Goal: Information Seeking & Learning: Check status

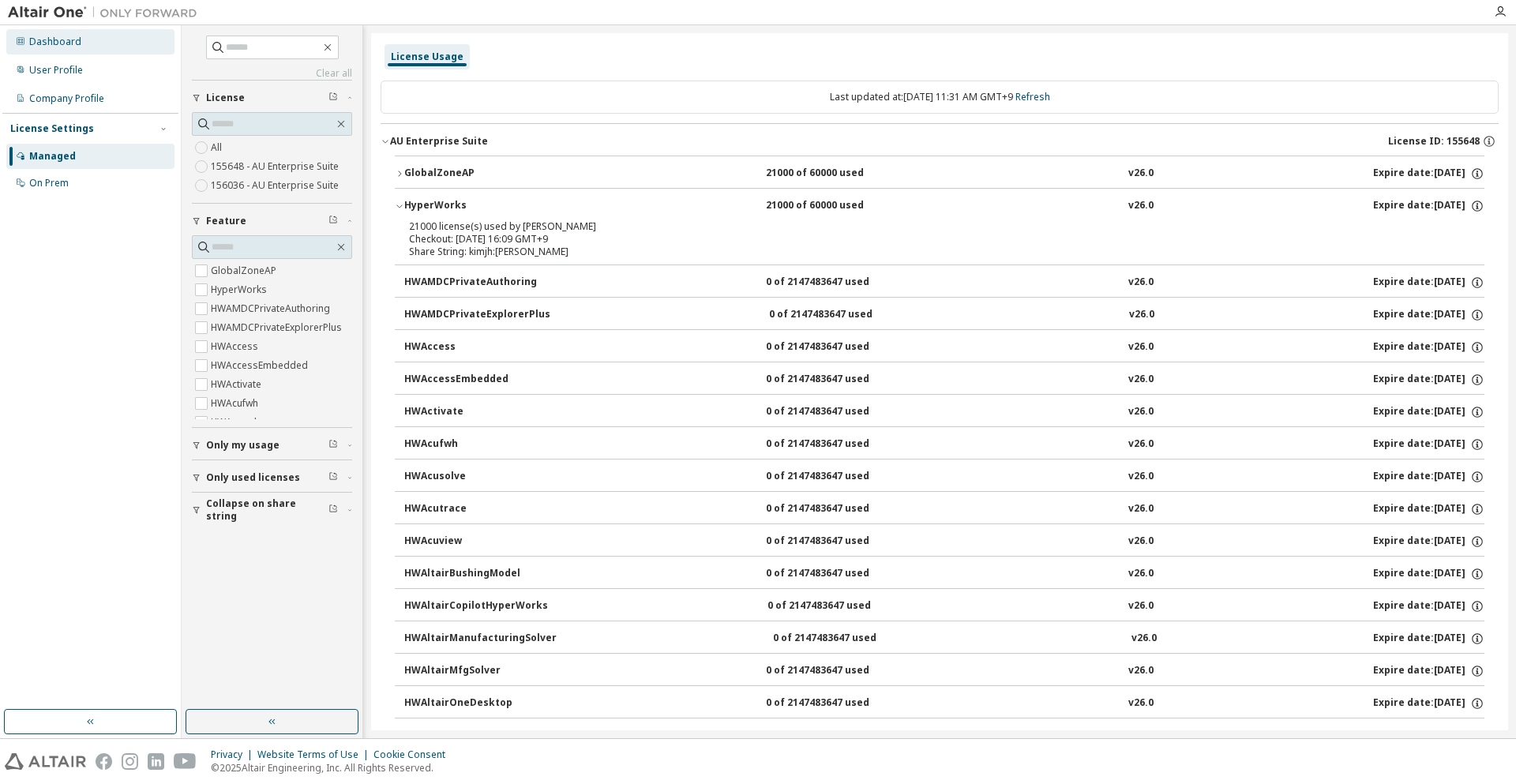
click at [68, 46] on div "Dashboard" at bounding box center [55, 41] width 52 height 13
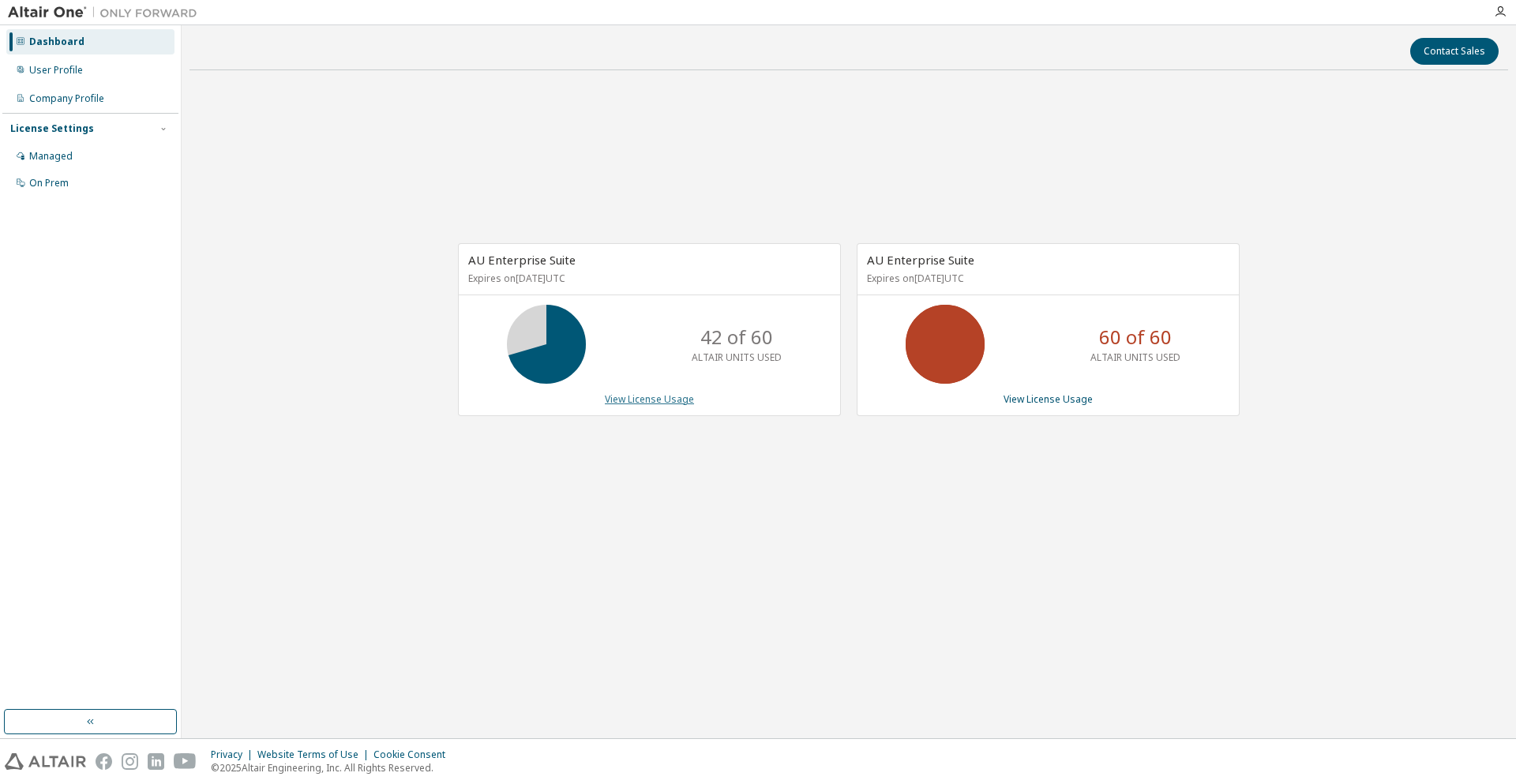
click at [655, 404] on link "View License Usage" at bounding box center [649, 399] width 89 height 14
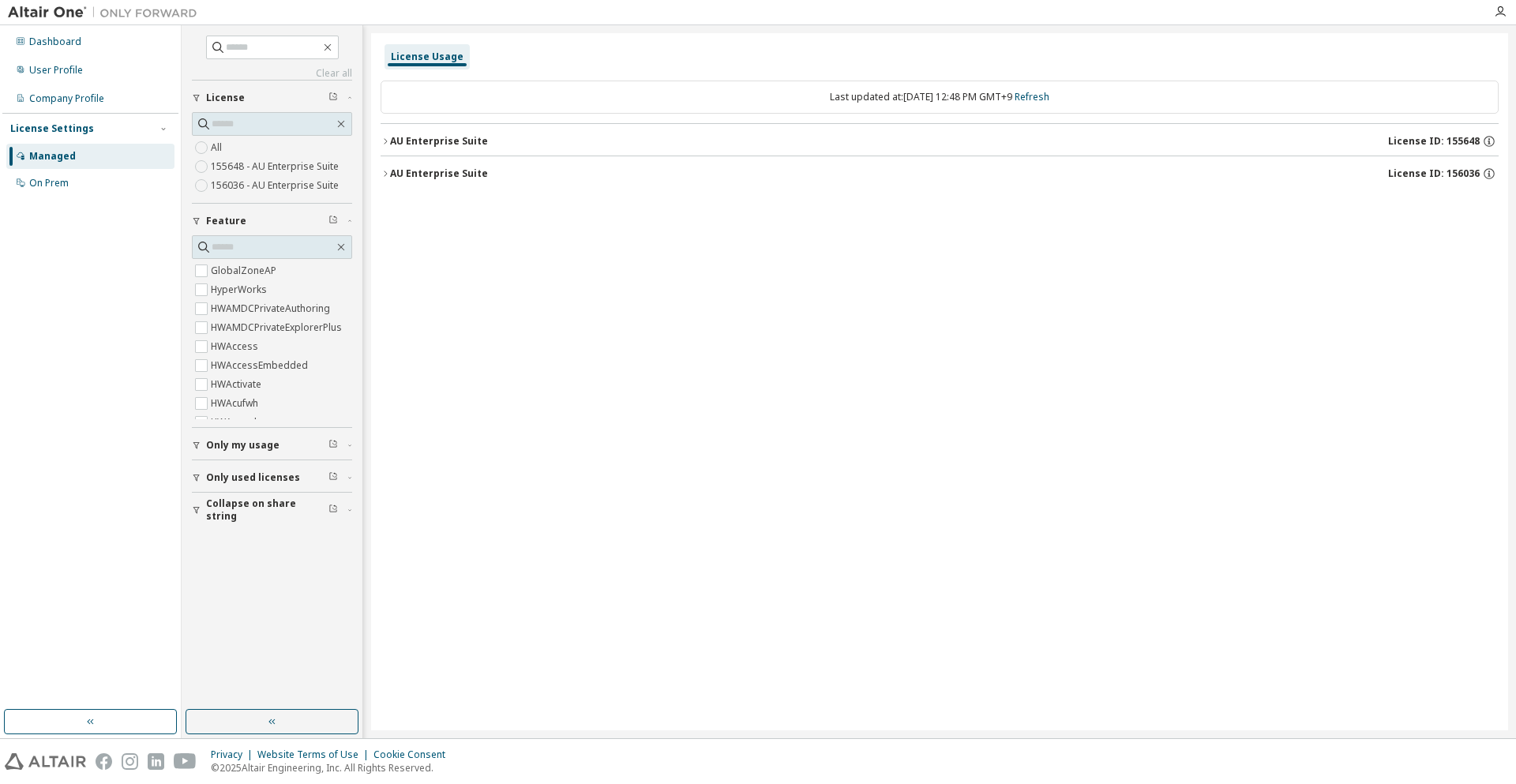
click at [408, 141] on div "AU Enterprise Suite" at bounding box center [438, 141] width 98 height 13
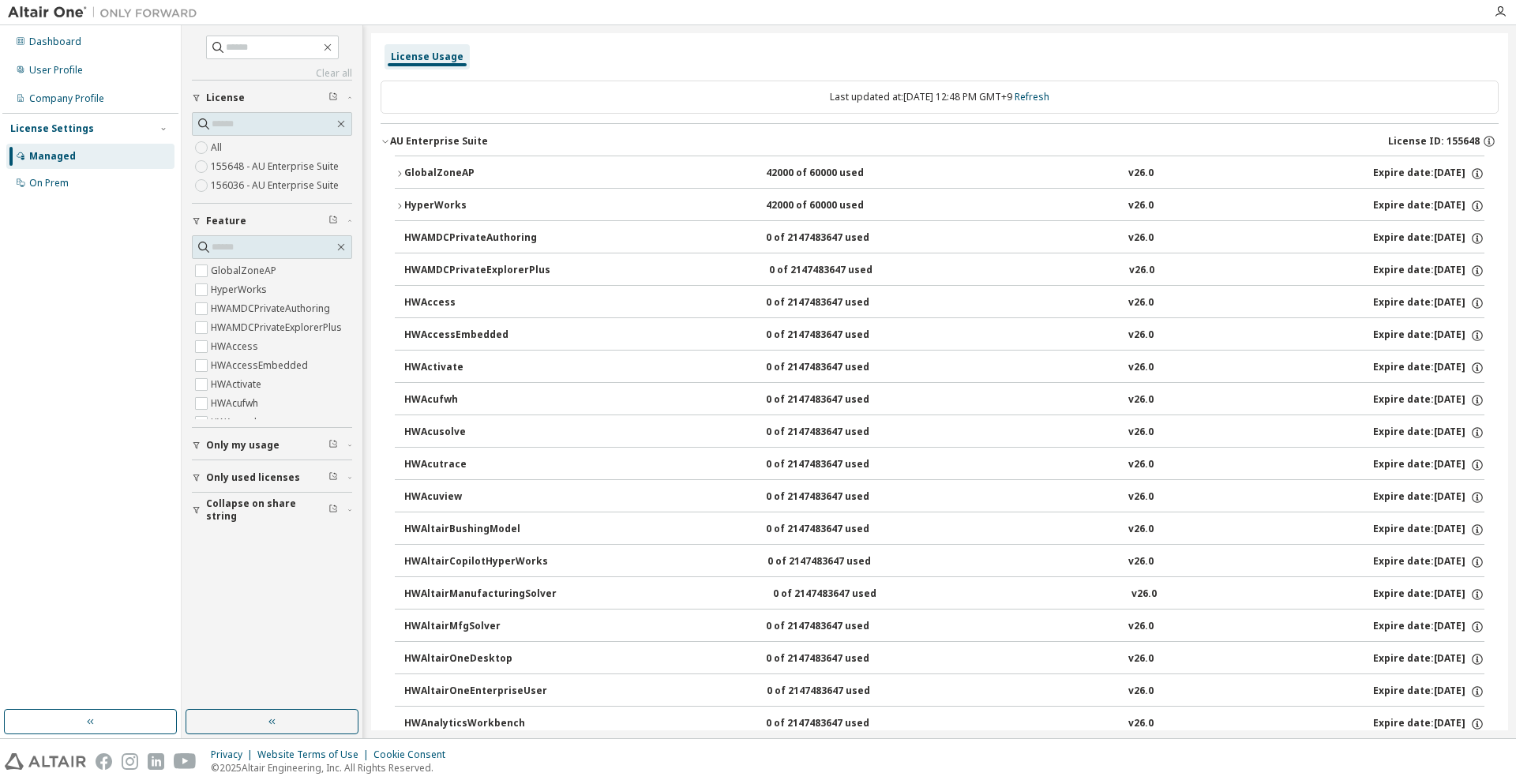
click at [445, 204] on div "HyperWorks" at bounding box center [475, 206] width 142 height 14
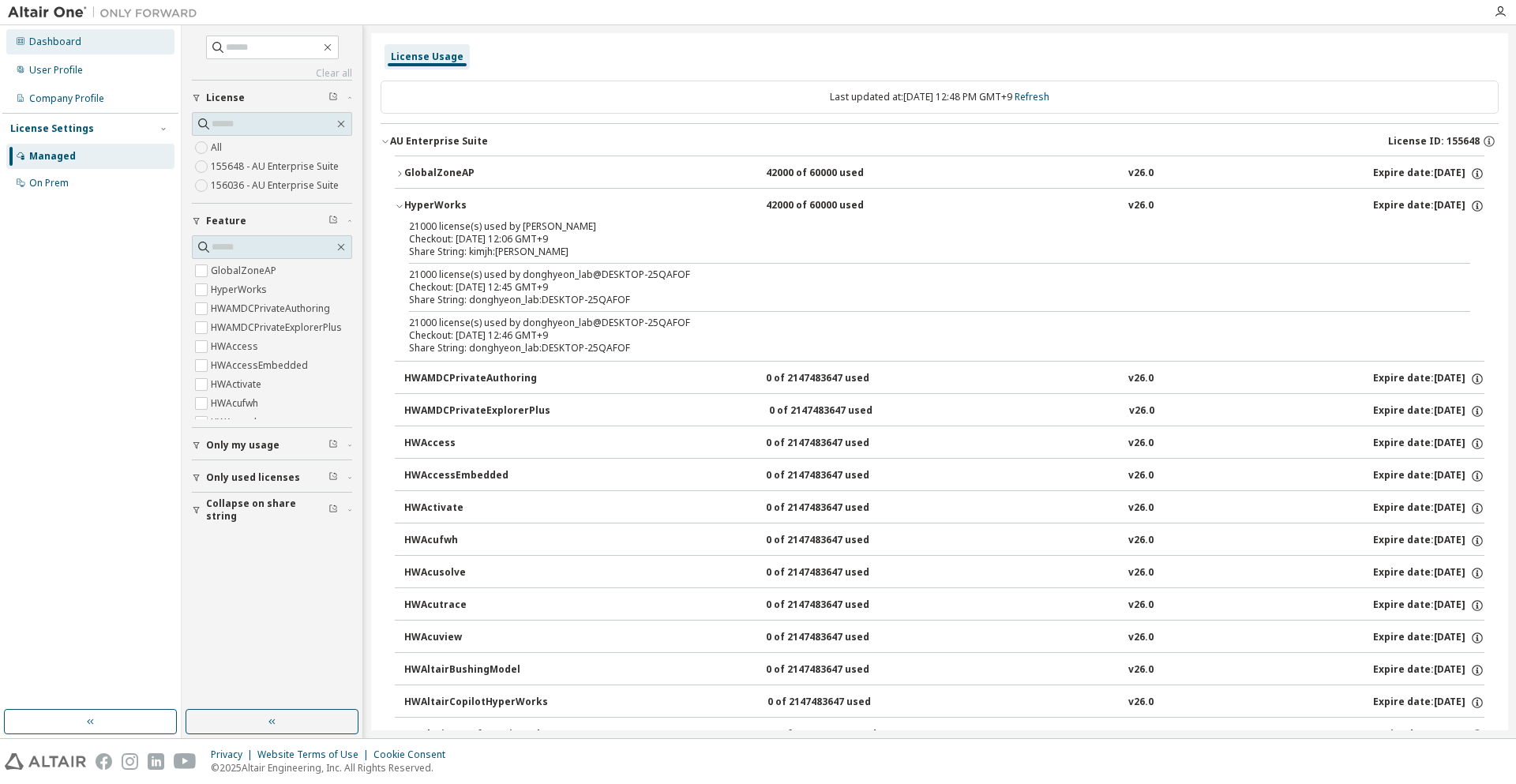
click at [85, 47] on div "Dashboard" at bounding box center [90, 41] width 168 height 25
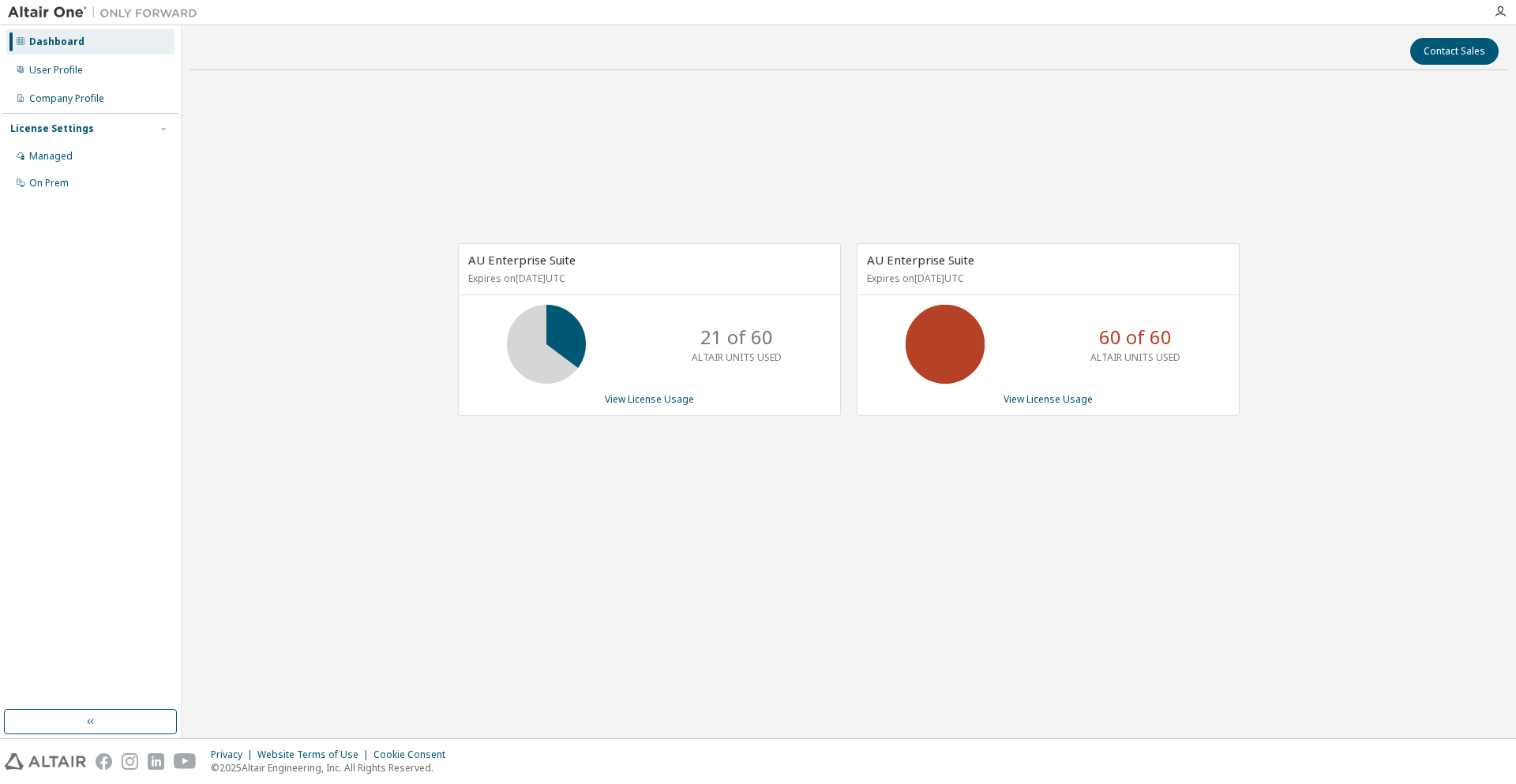
click at [488, 146] on div "AU Enterprise Suite Expires on [DATE] UTC 21 of 60 ALTAIR UNITS USED View Licen…" at bounding box center [849, 337] width 1318 height 509
click at [96, 152] on div "Managed" at bounding box center [90, 156] width 168 height 25
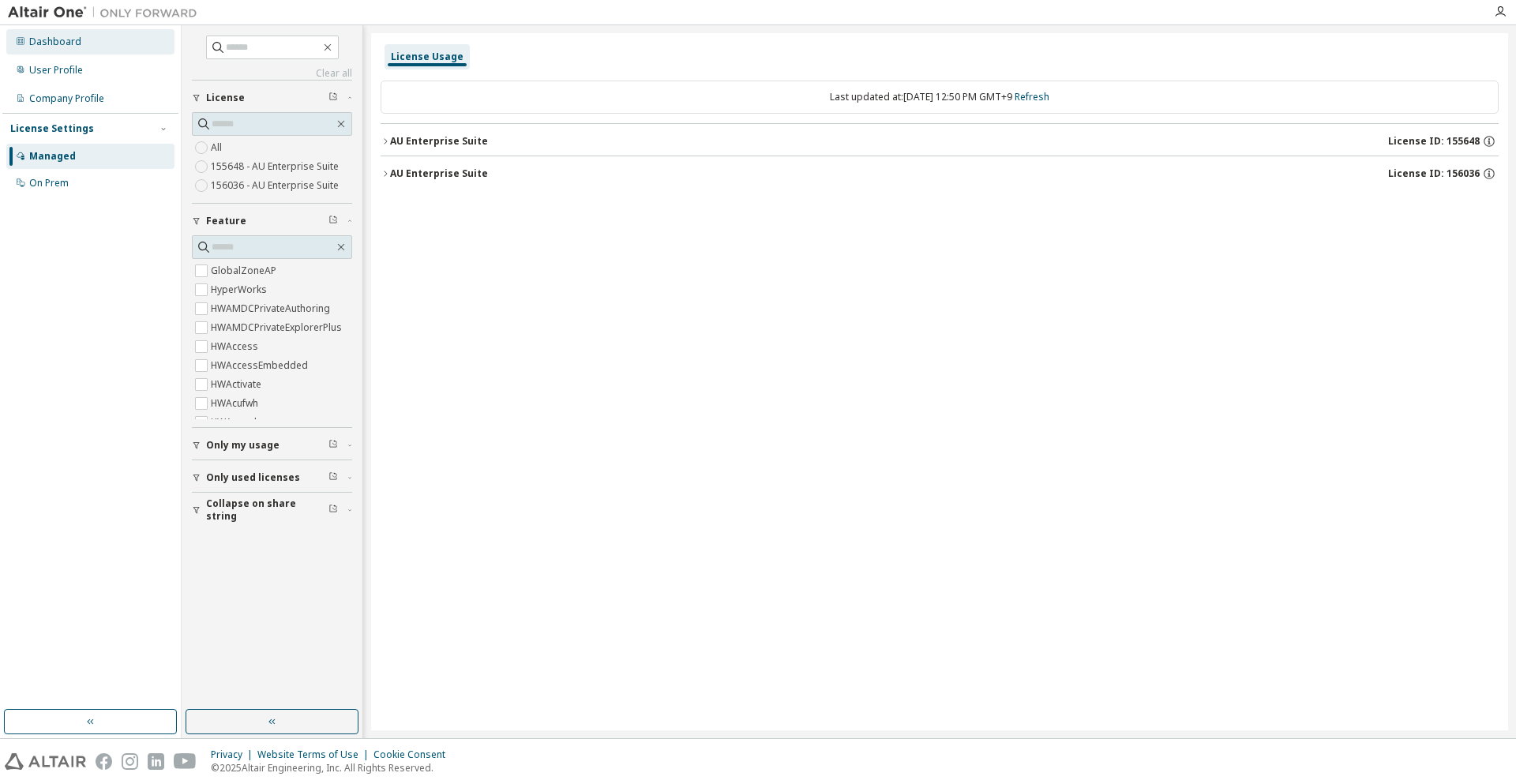
click at [119, 47] on div "Dashboard" at bounding box center [90, 41] width 168 height 25
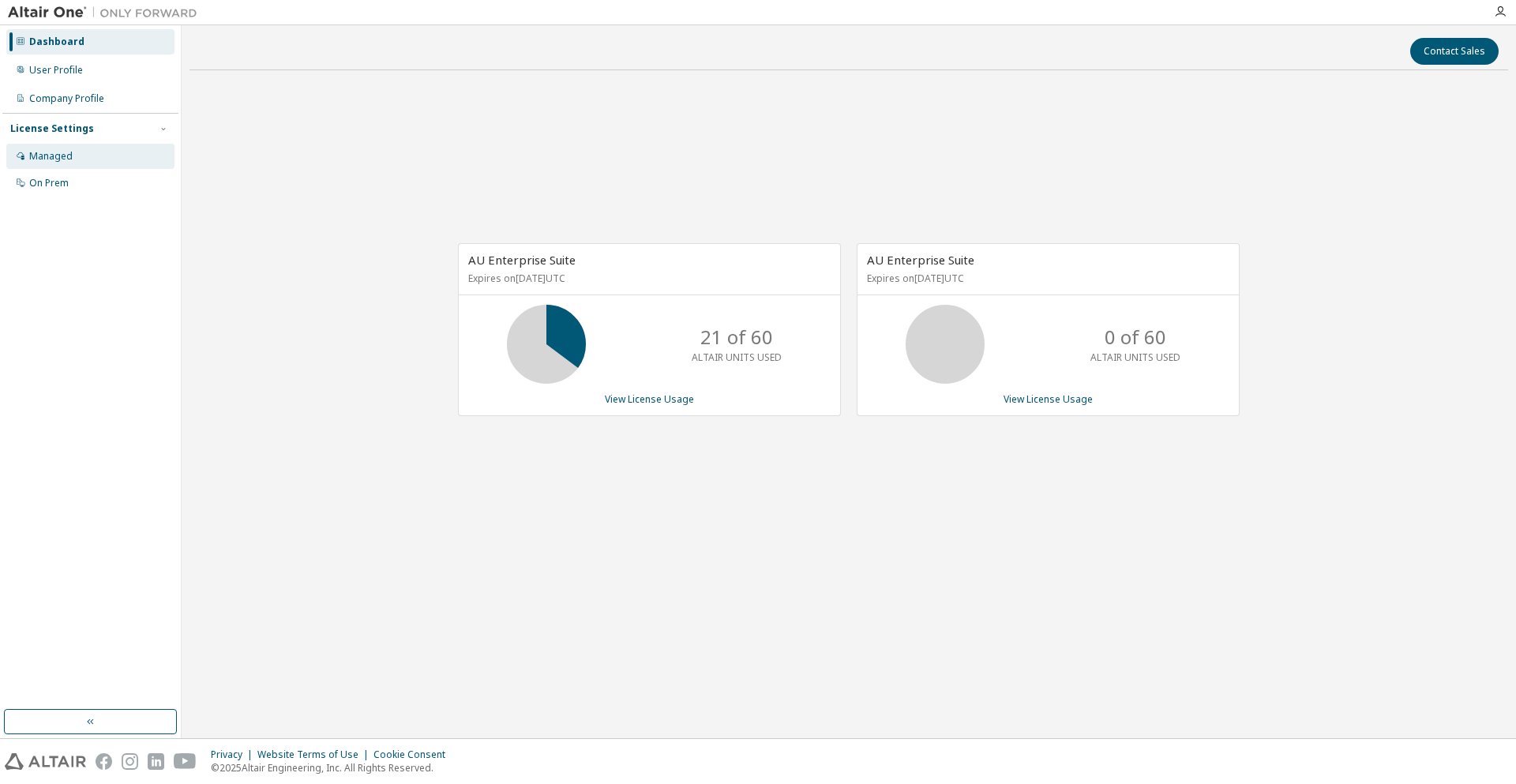
drag, startPoint x: 30, startPoint y: 151, endPoint x: 20, endPoint y: 151, distance: 10.0
click at [21, 151] on div "Managed" at bounding box center [90, 156] width 168 height 25
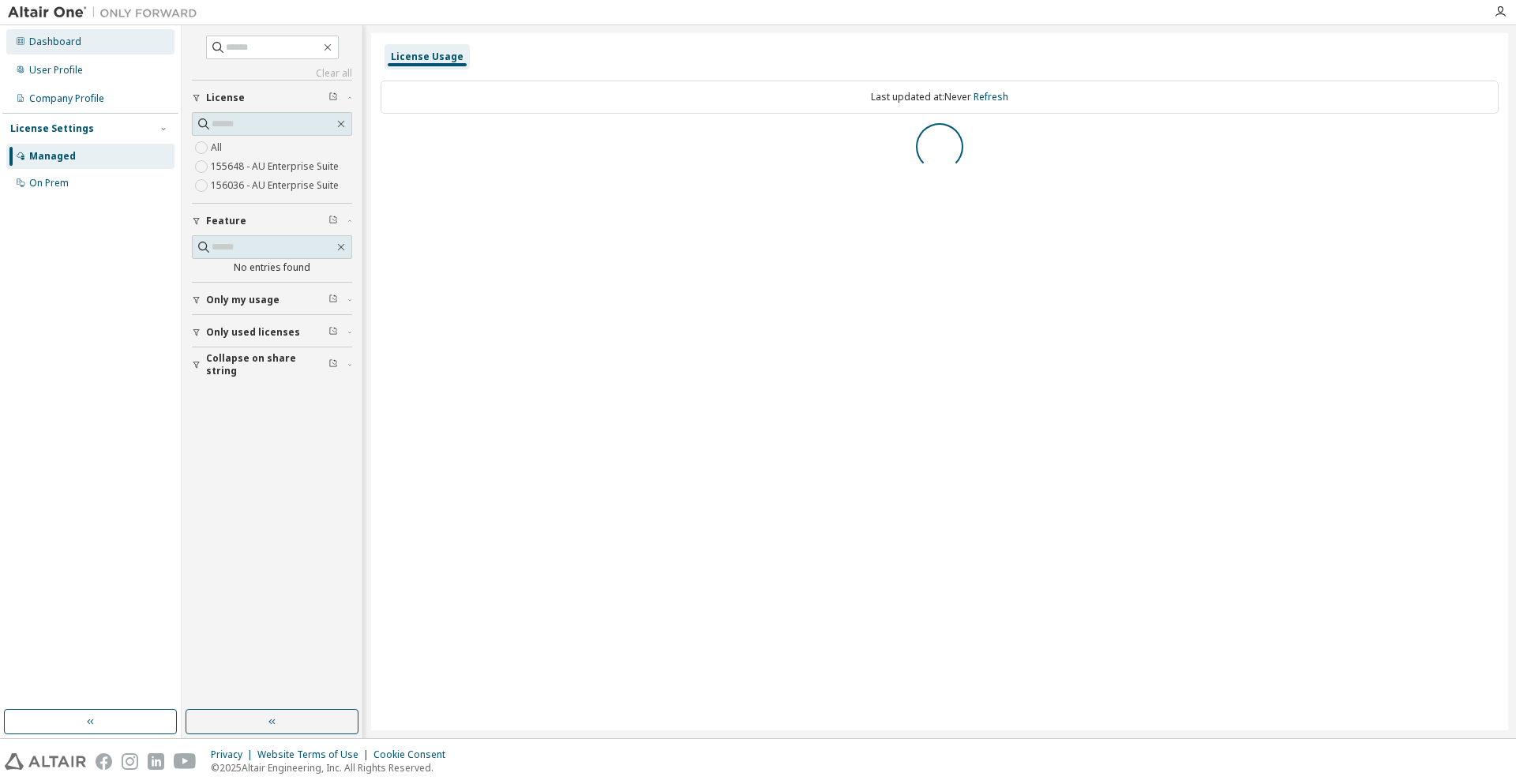
click at [124, 49] on div "Dashboard" at bounding box center [90, 41] width 168 height 25
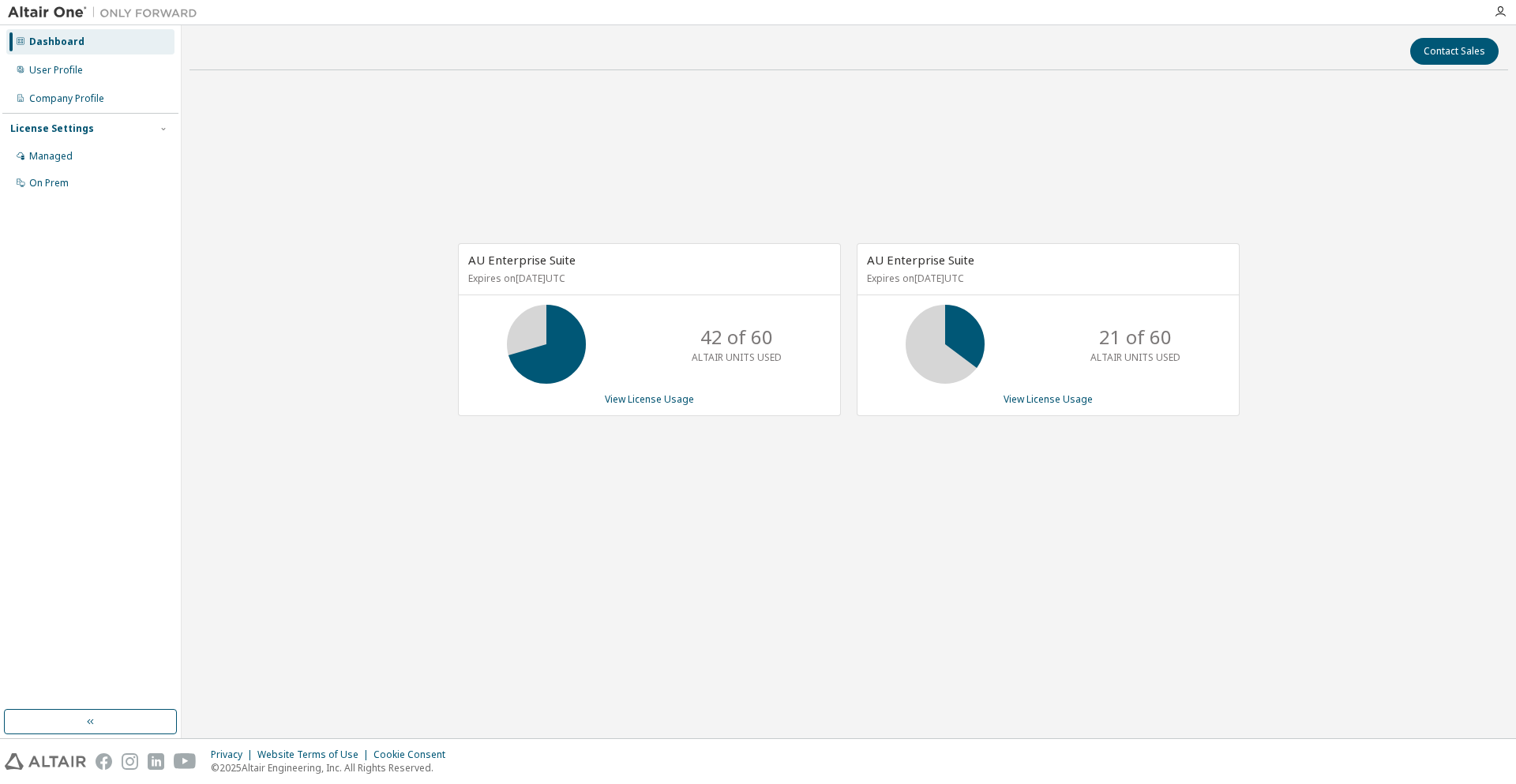
click at [223, 343] on div "AU Enterprise Suite Expires on [DATE] UTC 42 of 60 ALTAIR UNITS USED View Licen…" at bounding box center [849, 337] width 1318 height 509
